Goal: Information Seeking & Learning: Compare options

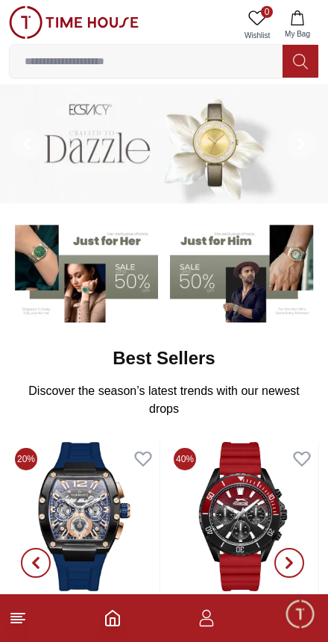
click at [207, 275] on img at bounding box center [244, 271] width 149 height 104
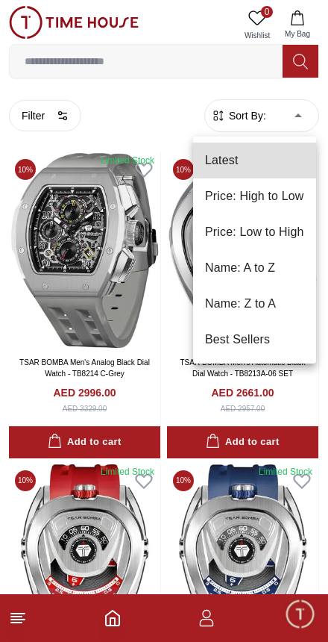
click at [242, 236] on li "Price: Low to High" at bounding box center [254, 232] width 123 height 36
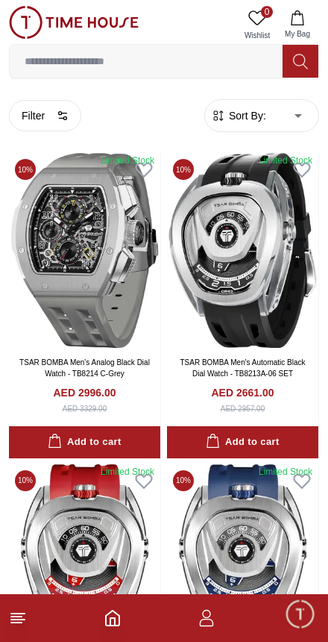
type input "*"
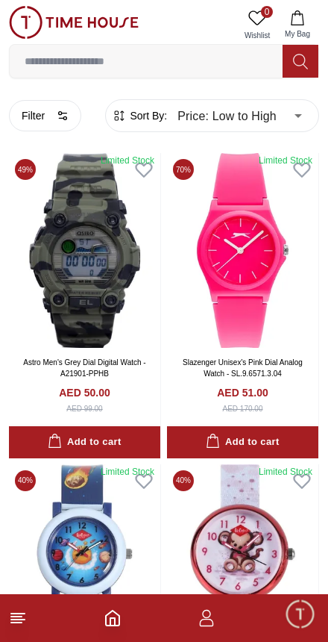
click at [68, 111] on icon "button" at bounding box center [63, 116] width 12 height 12
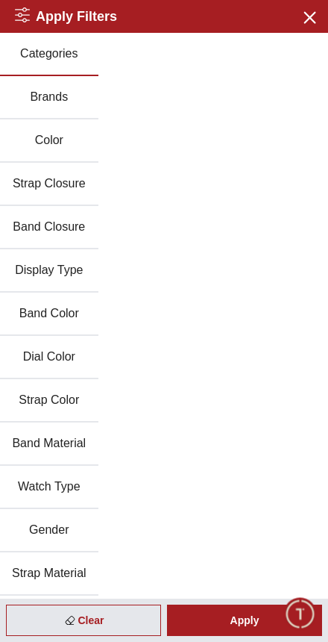
click at [56, 101] on button "Brands" at bounding box center [49, 97] width 99 height 43
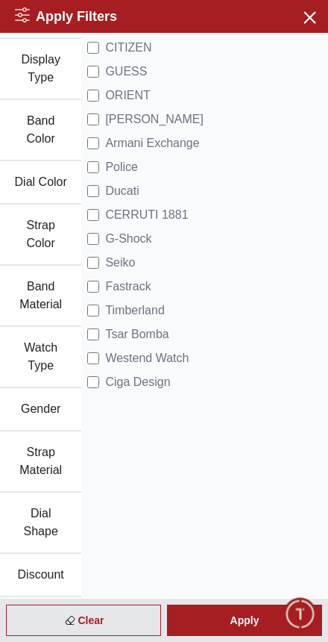
scroll to position [246, 0]
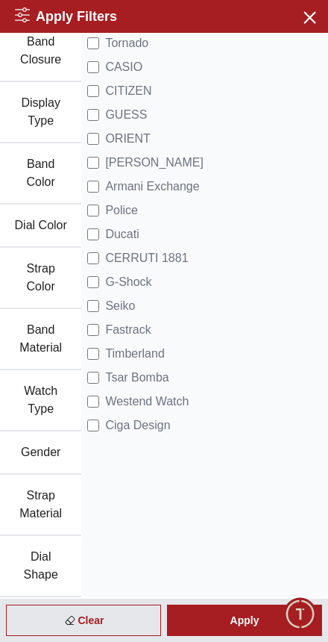
scroll to position [203, 0]
click at [224, 612] on div "Apply" at bounding box center [244, 619] width 155 height 31
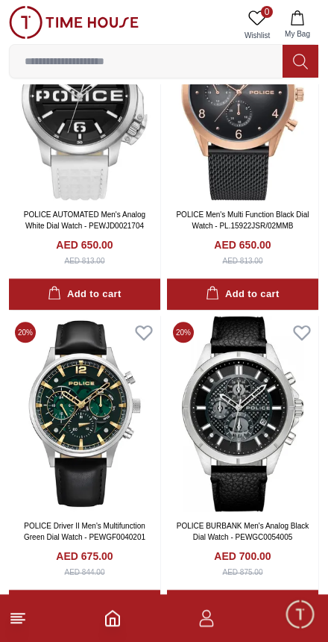
scroll to position [2638, 0]
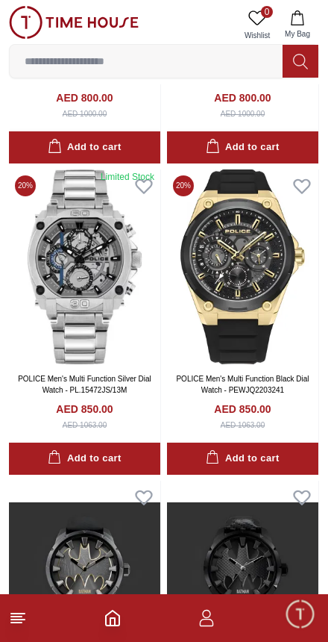
scroll to position [6836, 0]
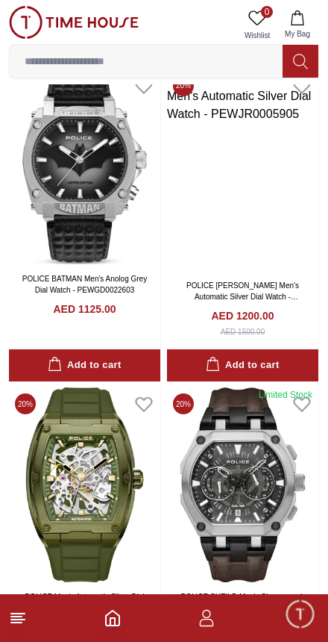
scroll to position [11045, 0]
